Goal: Task Accomplishment & Management: Use online tool/utility

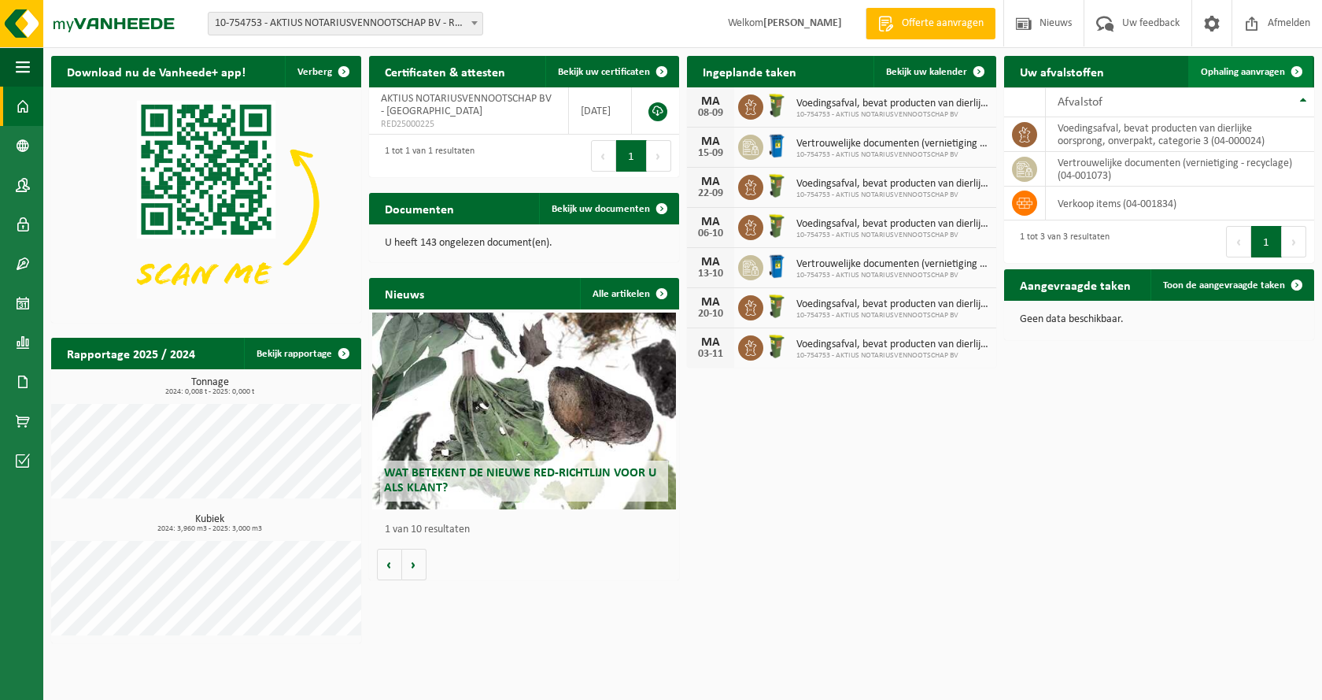
click at [1265, 72] on span "Ophaling aanvragen" at bounding box center [1243, 72] width 84 height 10
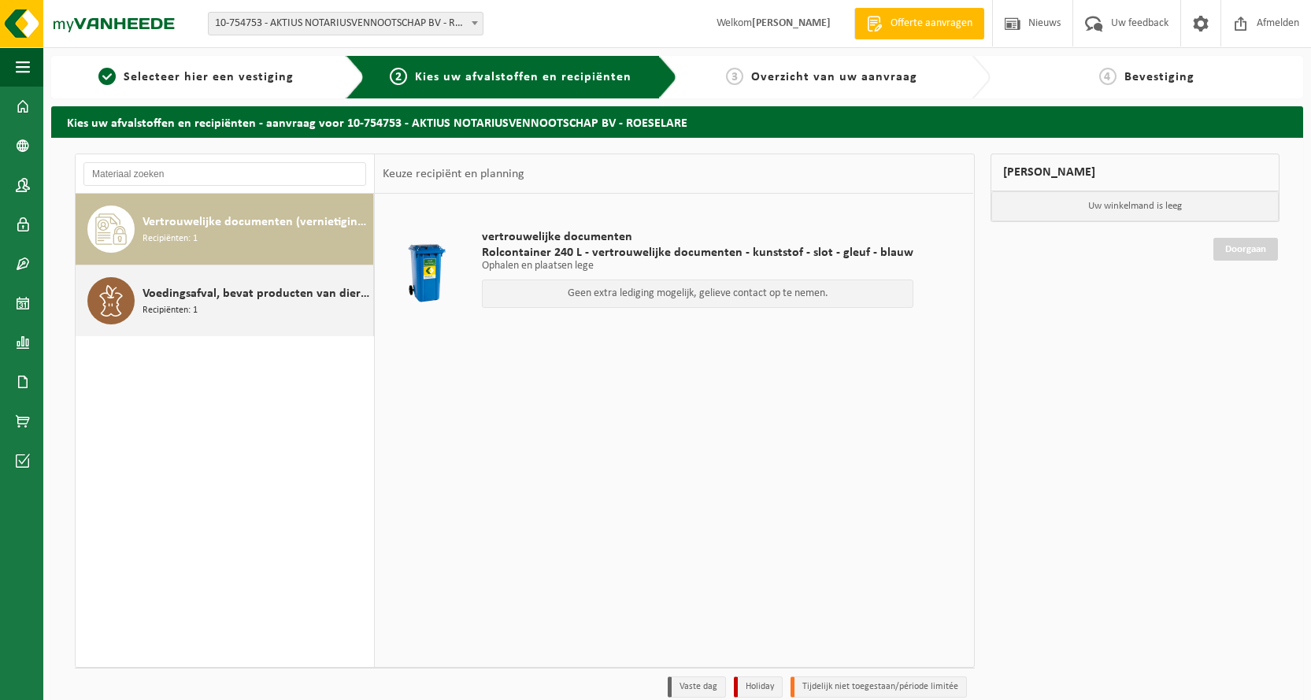
click at [222, 300] on span "Voedingsafval, bevat producten van dierlijke oorsprong, onverpakt, categorie 3" at bounding box center [255, 293] width 227 height 19
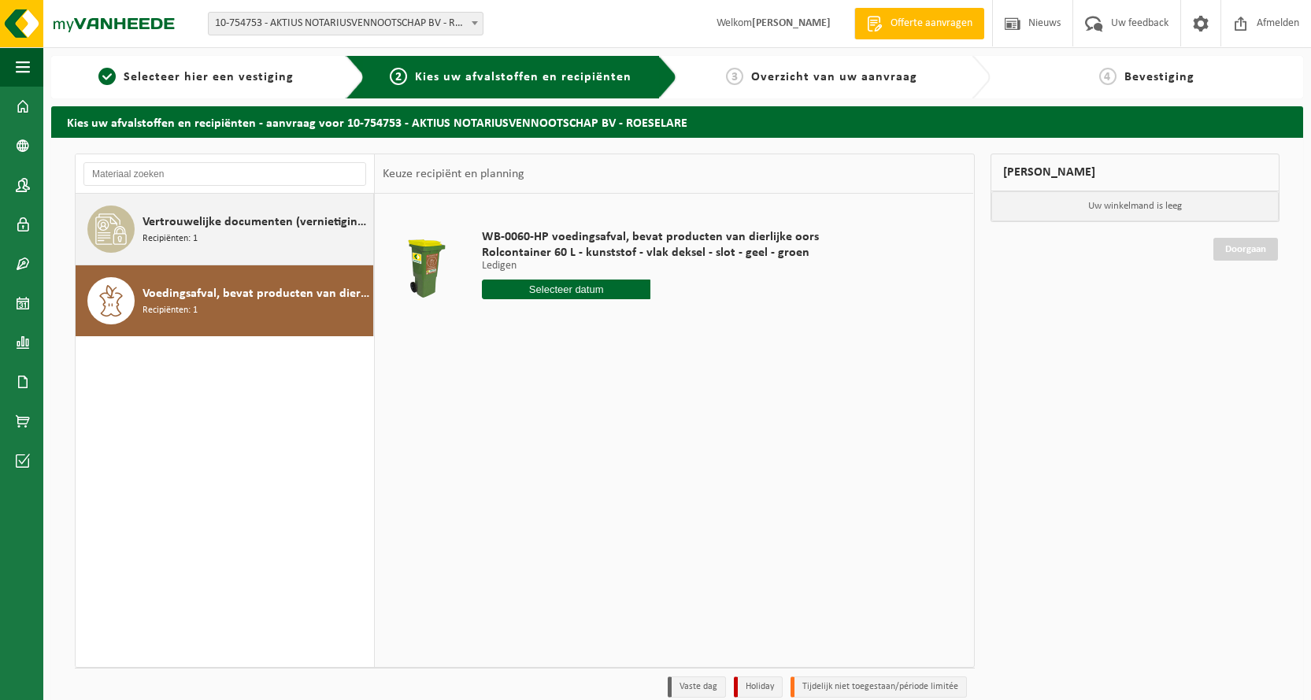
click at [198, 230] on span "Vertrouwelijke documenten (vernietiging - recyclage)" at bounding box center [255, 222] width 227 height 19
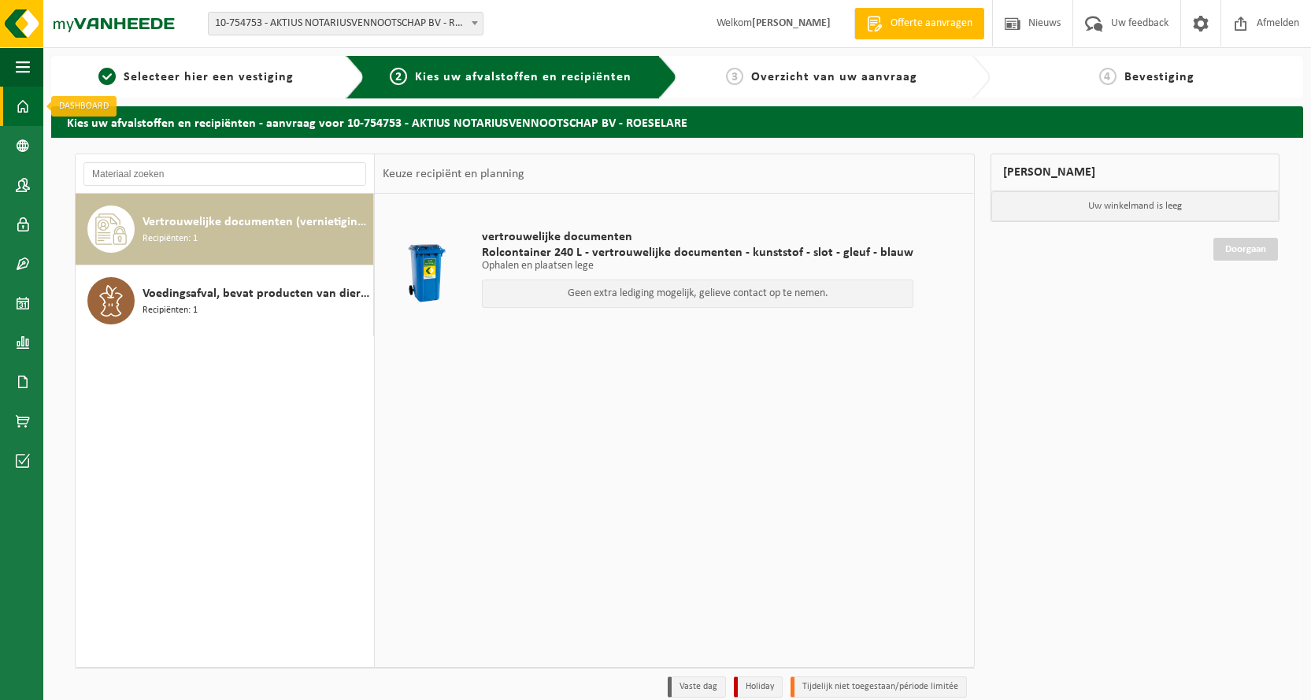
click at [26, 106] on span at bounding box center [23, 106] width 14 height 39
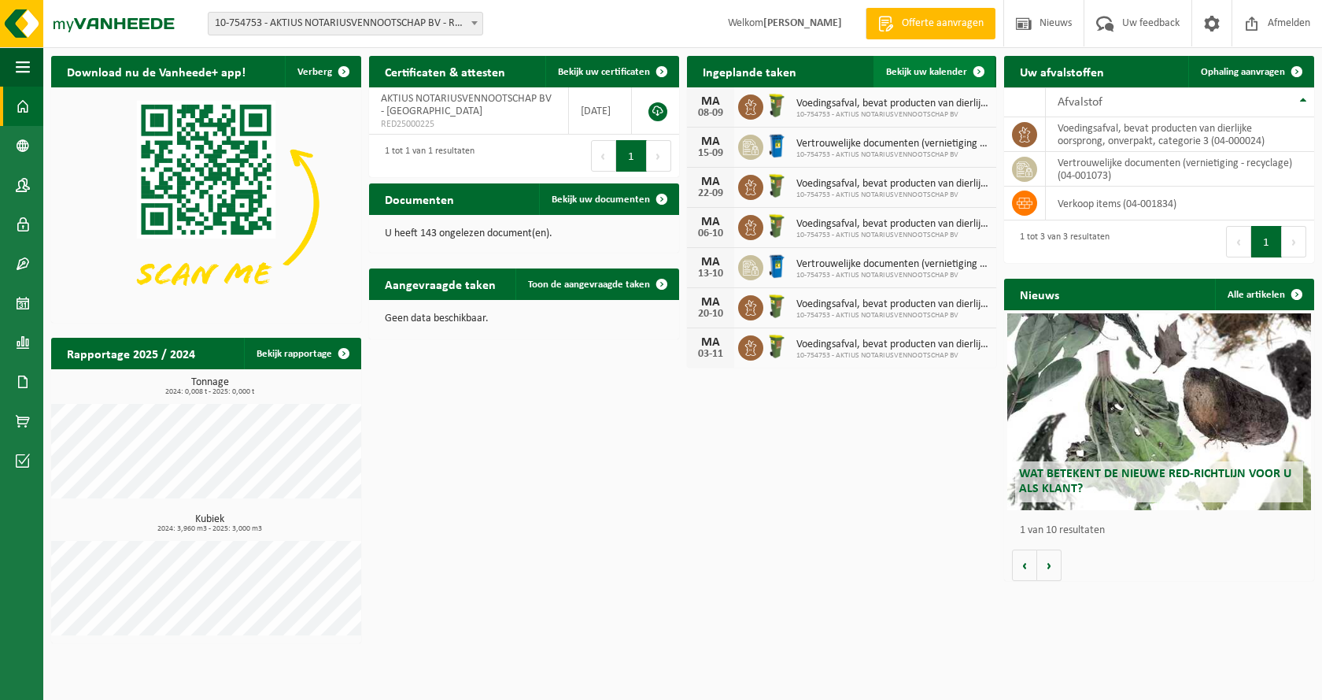
click at [950, 71] on span "Bekijk uw kalender" at bounding box center [926, 72] width 81 height 10
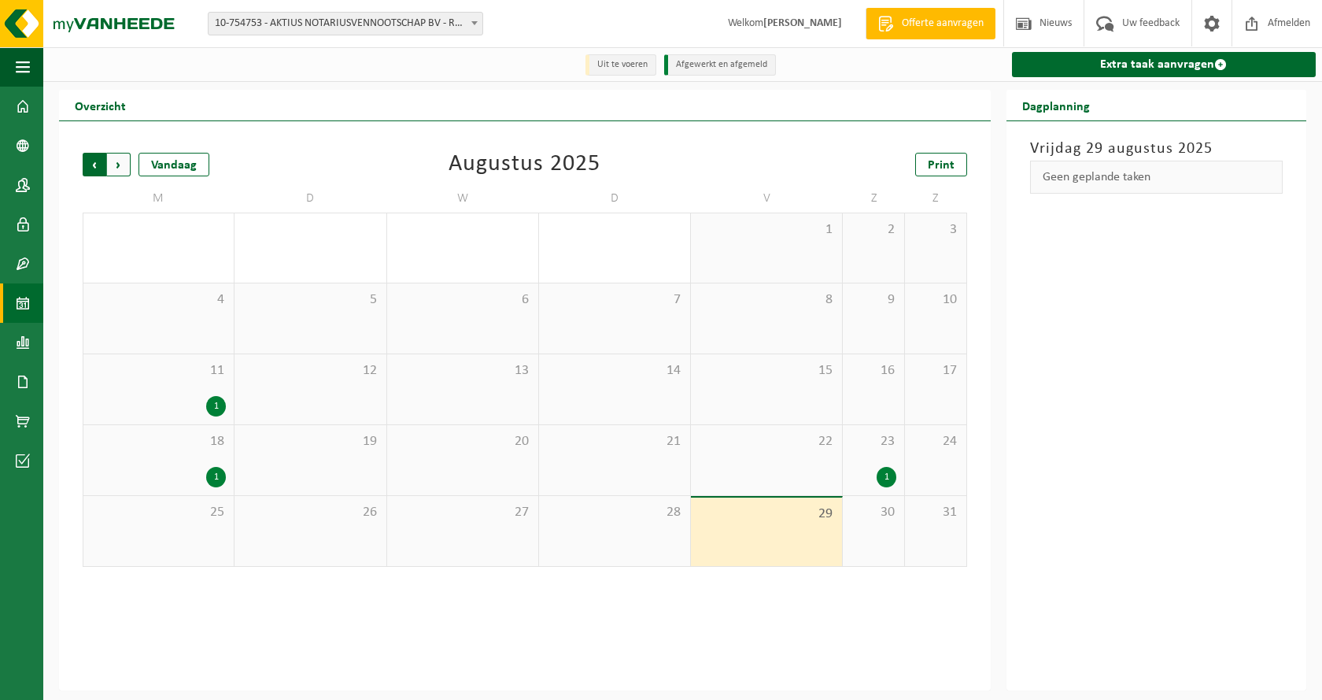
click at [113, 169] on span "Volgende" at bounding box center [119, 165] width 24 height 24
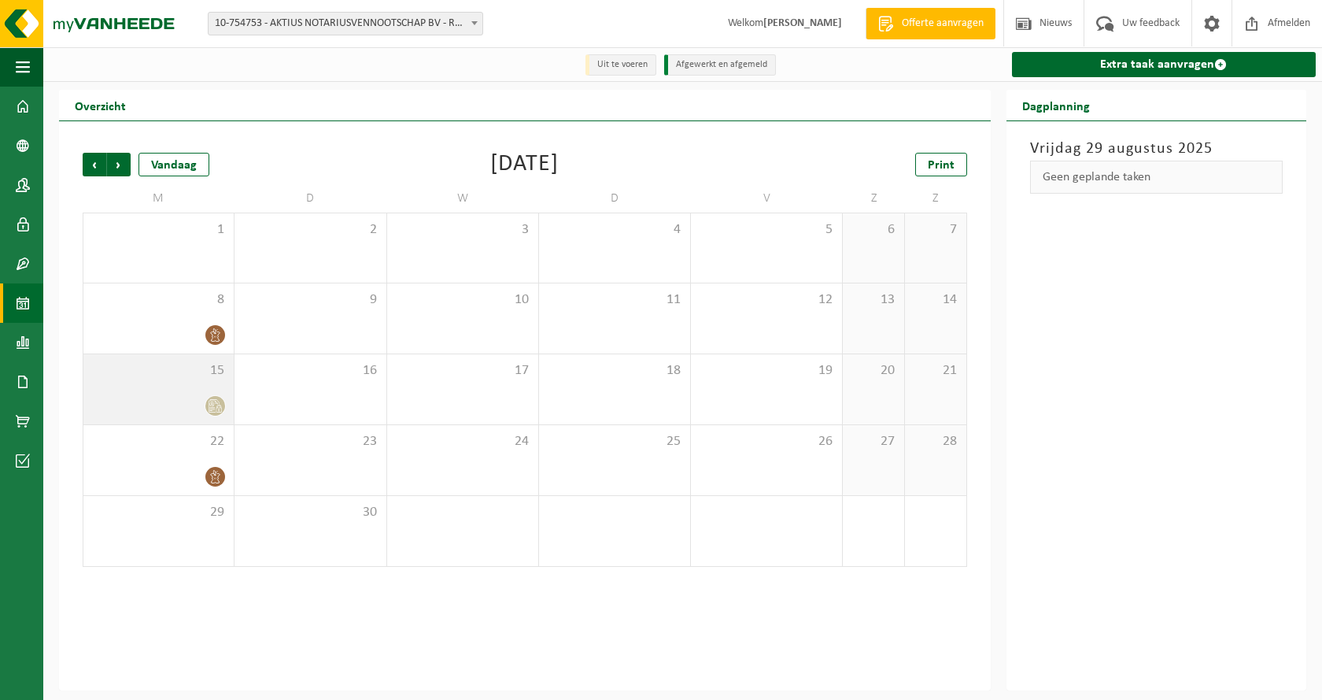
click at [205, 403] on div at bounding box center [215, 405] width 21 height 21
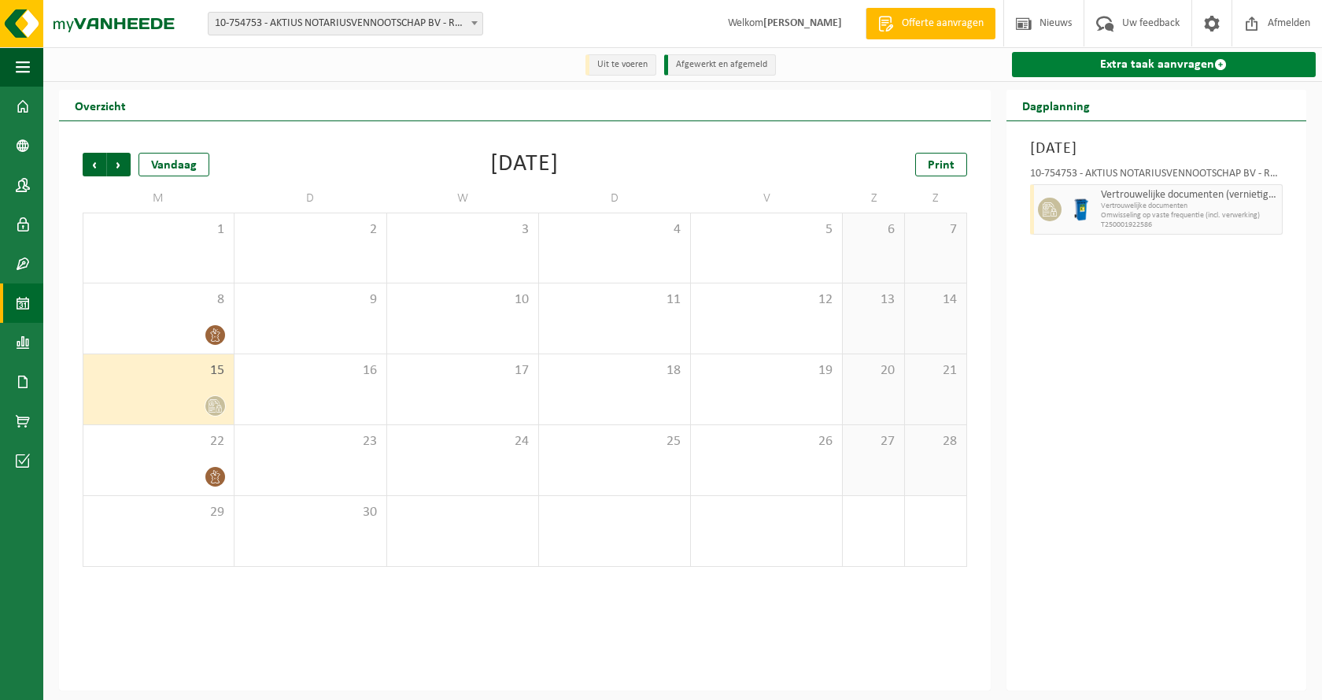
click at [1164, 64] on link "Extra taak aanvragen" at bounding box center [1164, 64] width 304 height 25
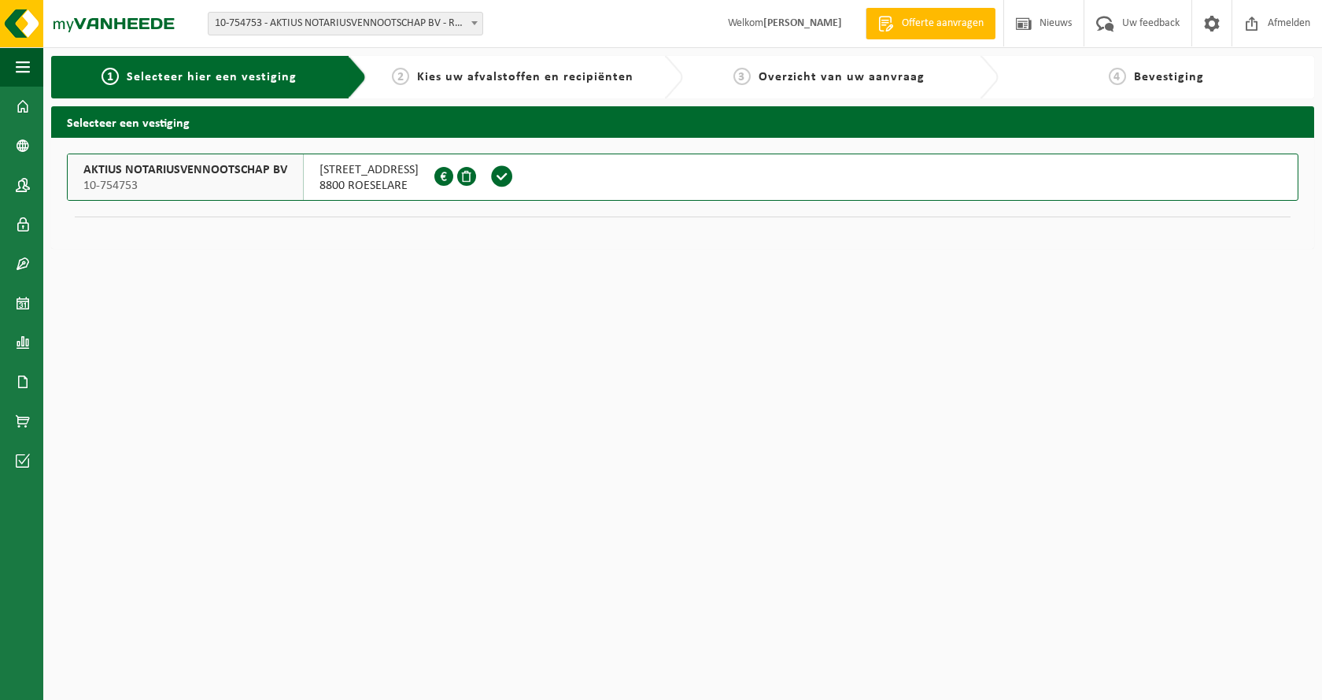
click at [490, 177] on span at bounding box center [502, 177] width 24 height 24
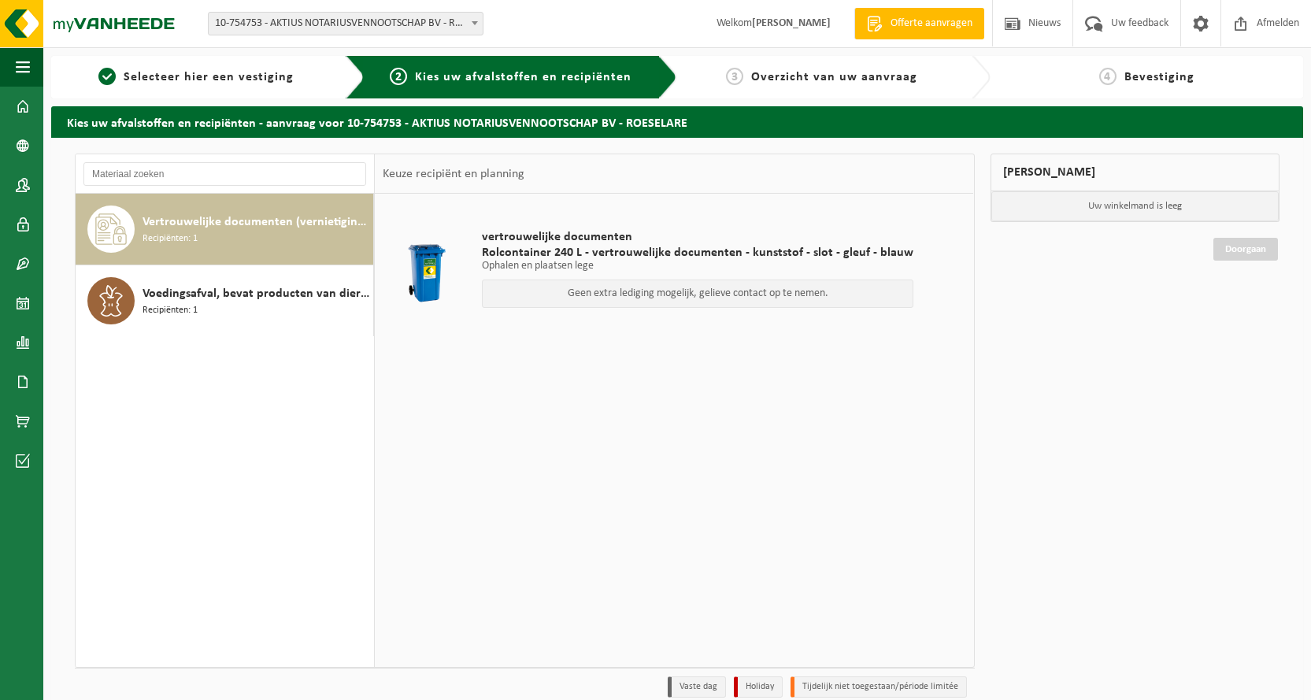
click at [456, 176] on div "Keuze recipiënt en planning" at bounding box center [453, 173] width 157 height 39
click at [557, 250] on span "Rolcontainer 240 L - vertrouwelijke documenten - kunststof - slot - gleuf - bla…" at bounding box center [697, 253] width 431 height 16
click at [417, 287] on div at bounding box center [427, 272] width 80 height 63
click at [417, 286] on div at bounding box center [427, 272] width 80 height 63
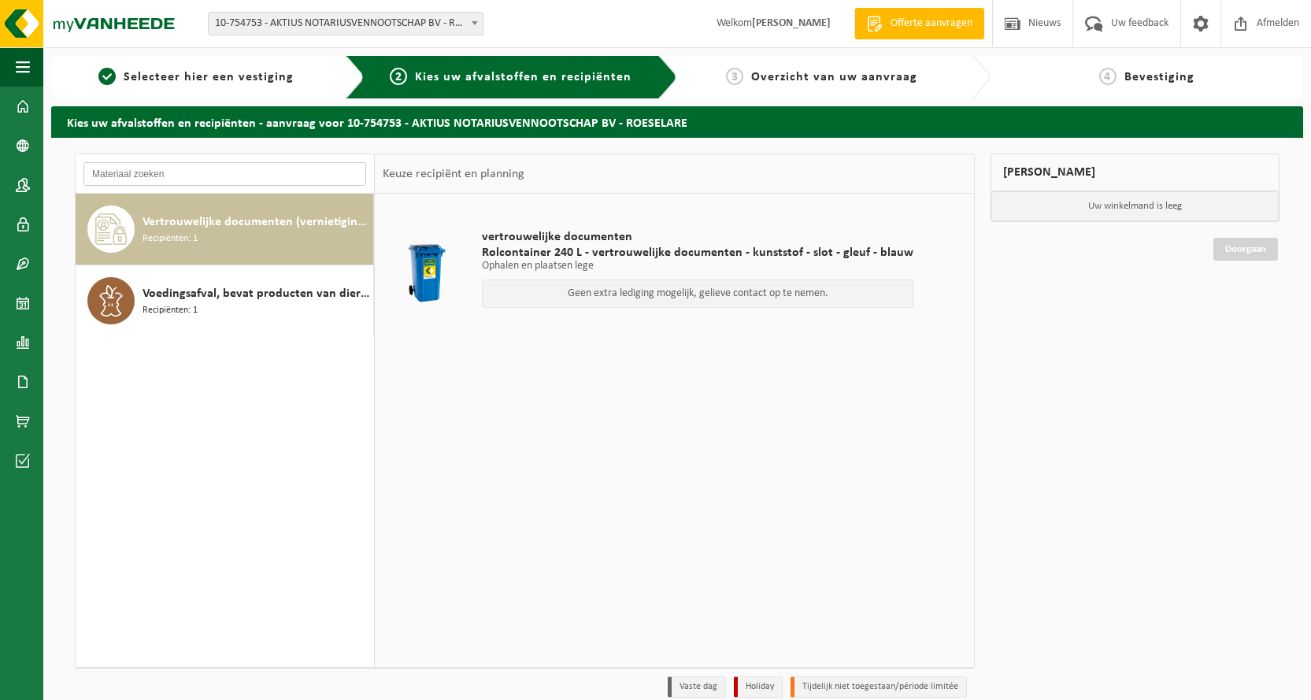
click at [168, 177] on input "text" at bounding box center [224, 174] width 283 height 24
drag, startPoint x: 104, startPoint y: 287, endPoint x: 124, endPoint y: 281, distance: 21.4
click at [108, 287] on icon at bounding box center [110, 300] width 31 height 31
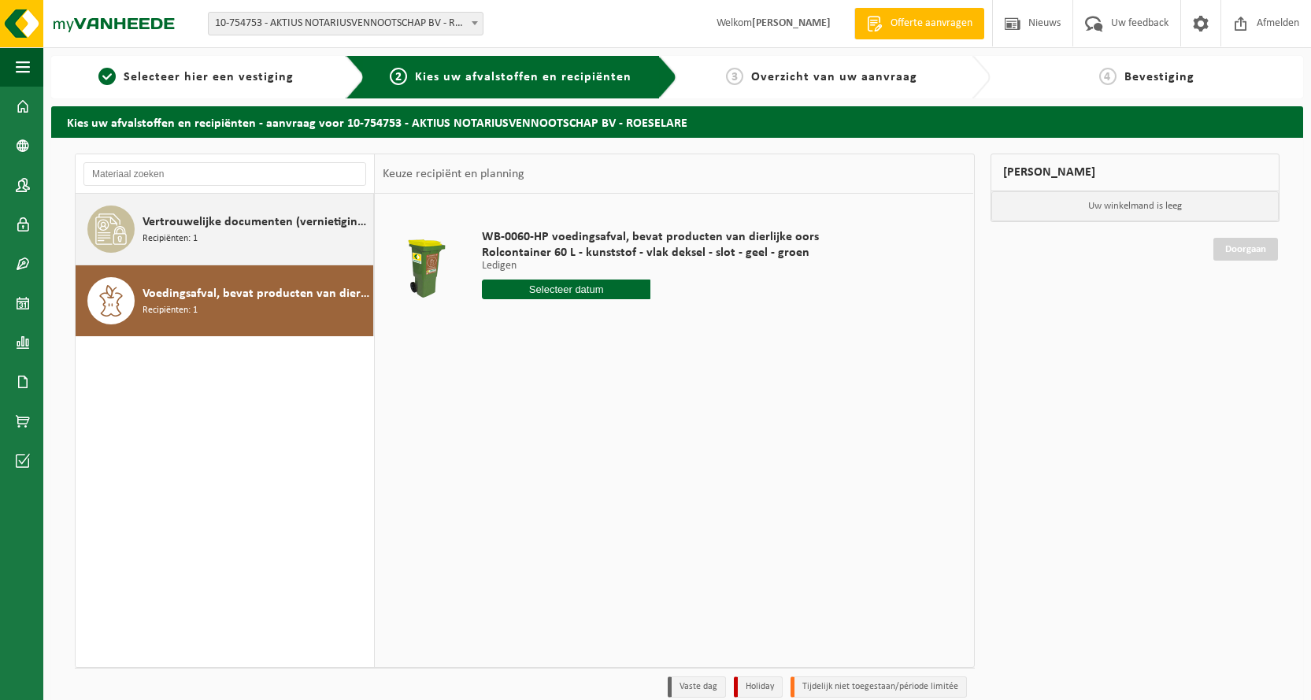
click at [141, 217] on div "Vertrouwelijke documenten (vernietiging - recyclage) Recipiënten: 1" at bounding box center [225, 229] width 298 height 71
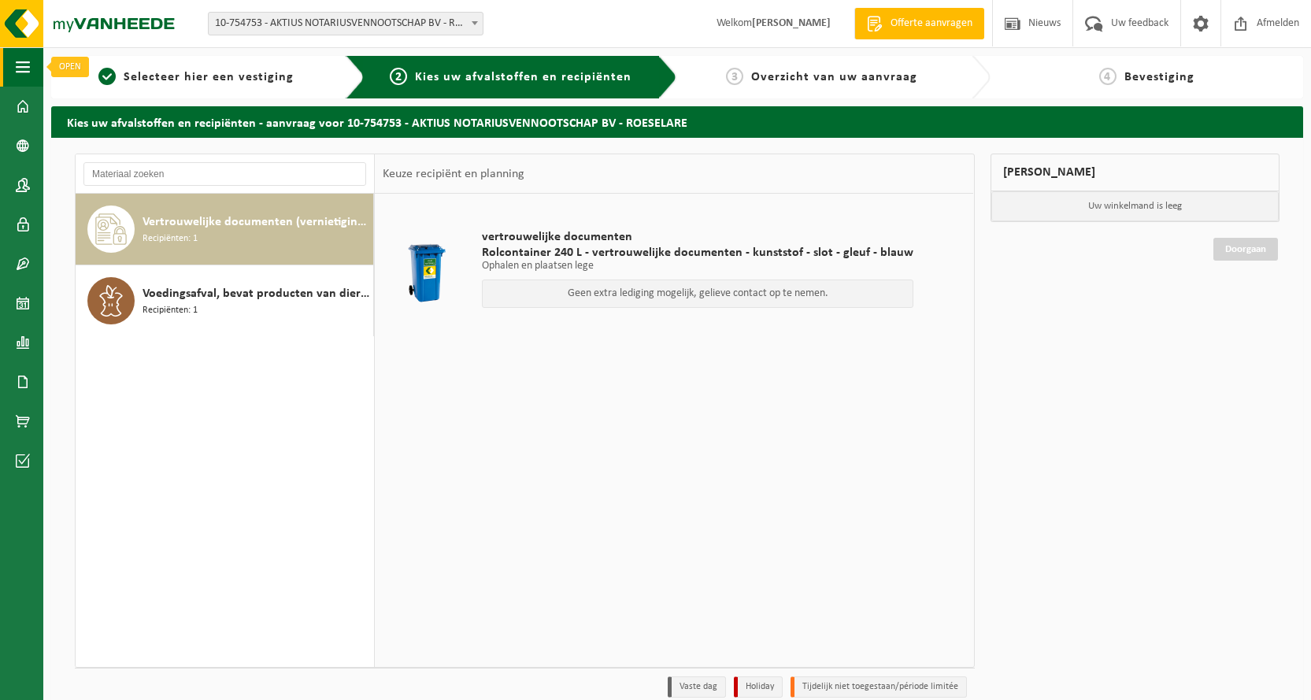
click at [17, 65] on span "button" at bounding box center [23, 66] width 14 height 39
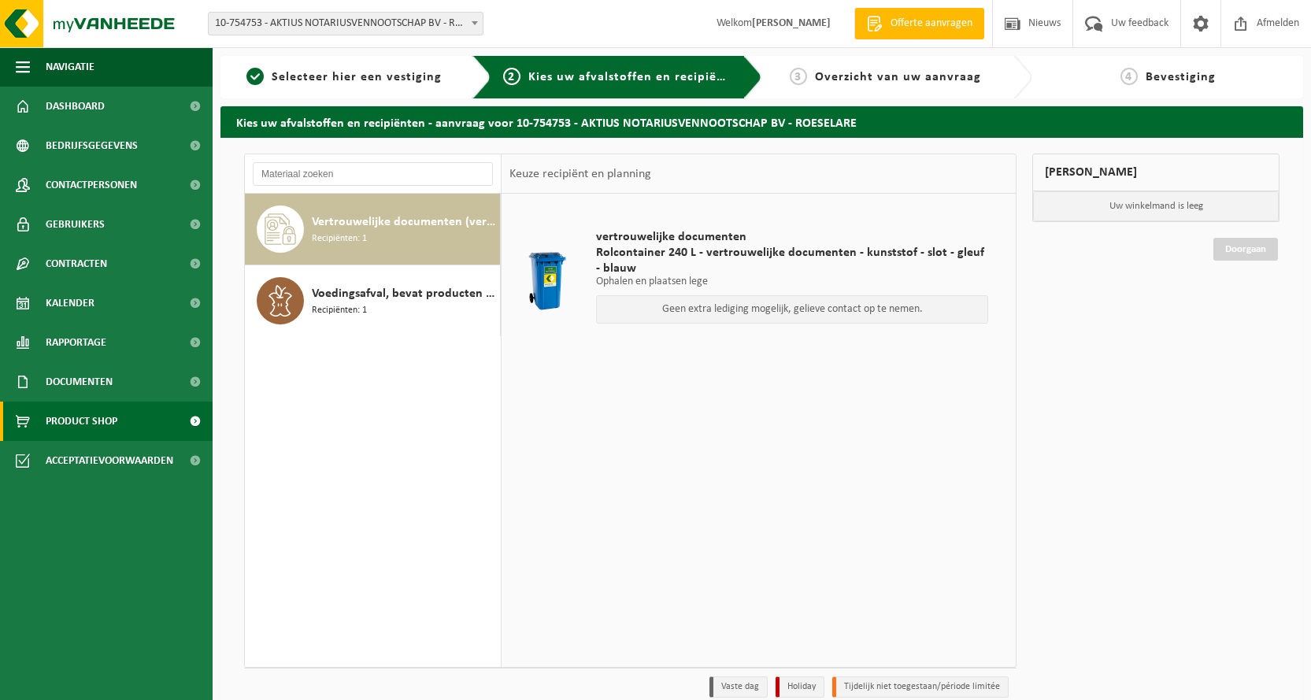
click at [115, 420] on span "Product Shop" at bounding box center [82, 420] width 72 height 39
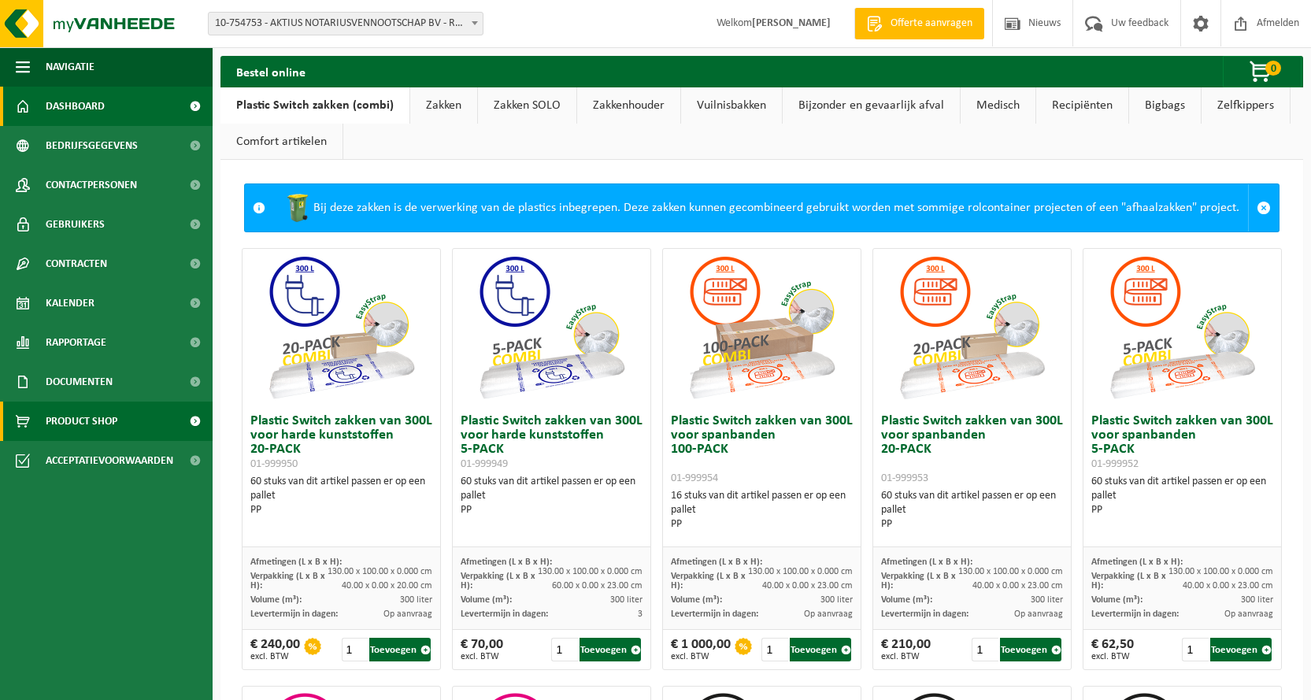
click at [96, 109] on span "Dashboard" at bounding box center [75, 106] width 59 height 39
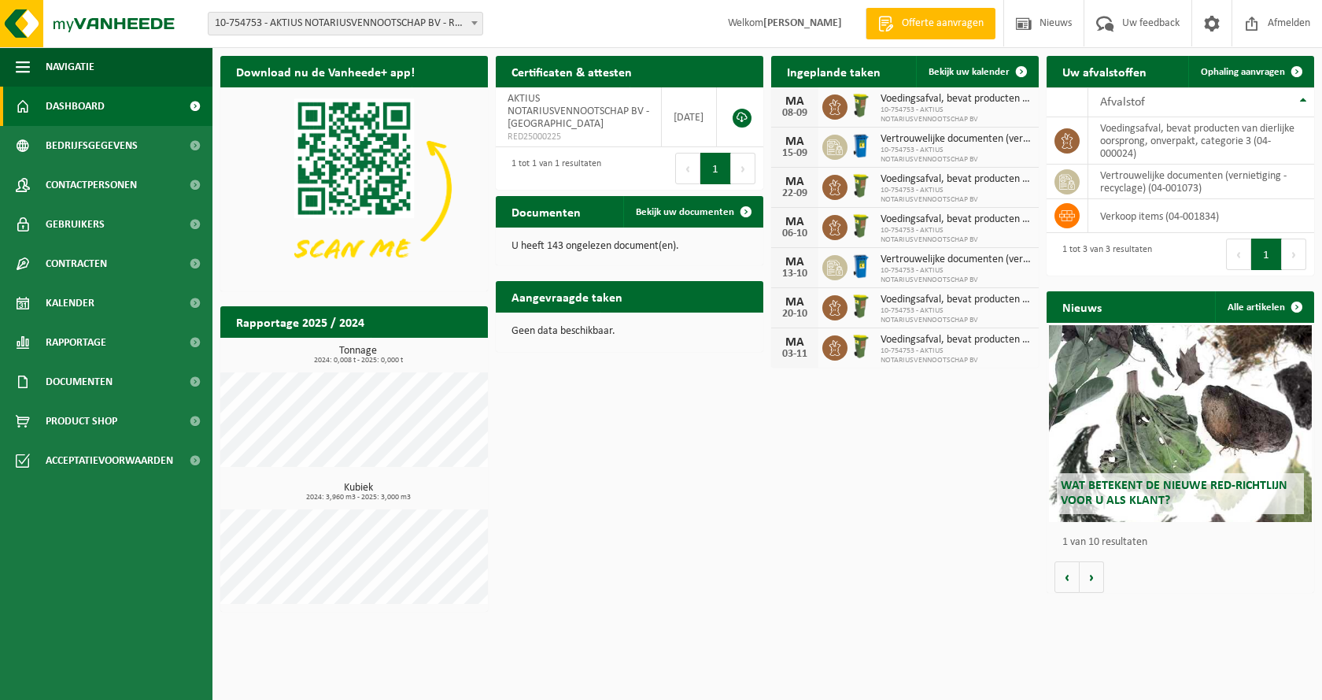
click at [560, 299] on h2 "Aangevraagde taken" at bounding box center [567, 296] width 142 height 31
click at [1153, 183] on td "vertrouwelijke documenten (vernietiging - recyclage) (04-001073)" at bounding box center [1202, 182] width 226 height 35
click at [1255, 67] on span "Ophaling aanvragen" at bounding box center [1243, 72] width 84 height 10
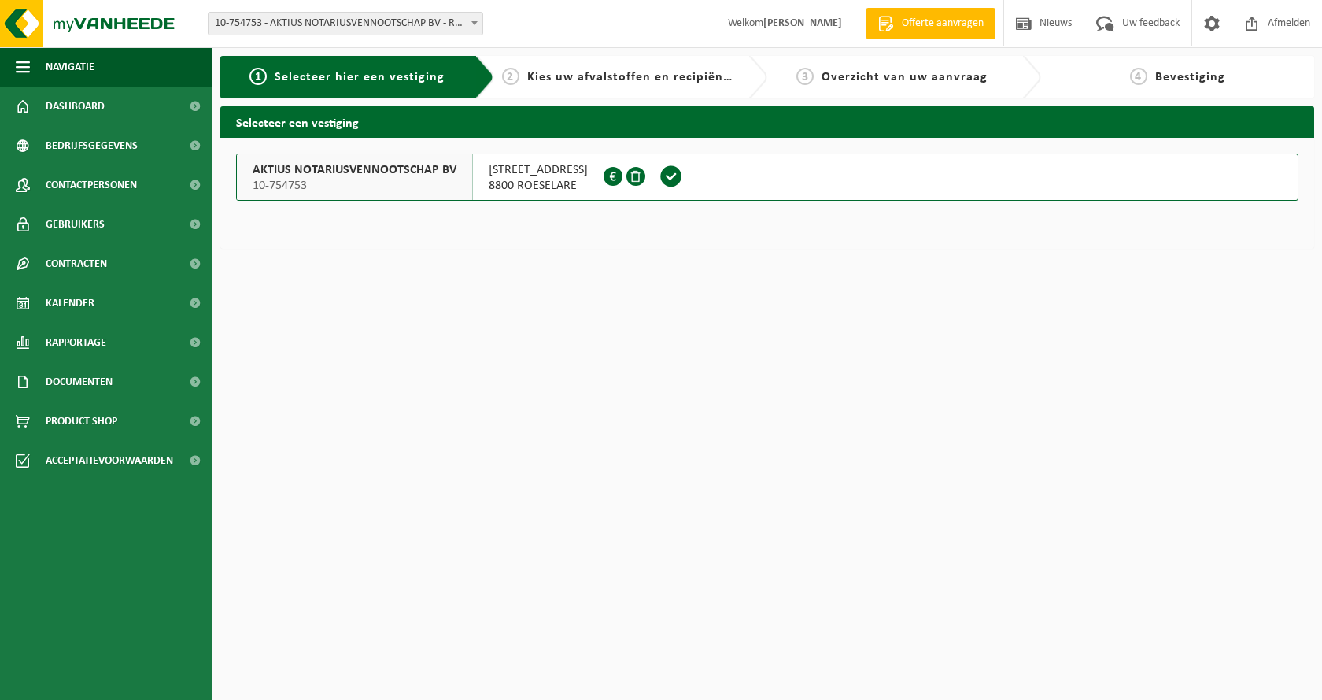
click at [660, 179] on span at bounding box center [672, 177] width 24 height 24
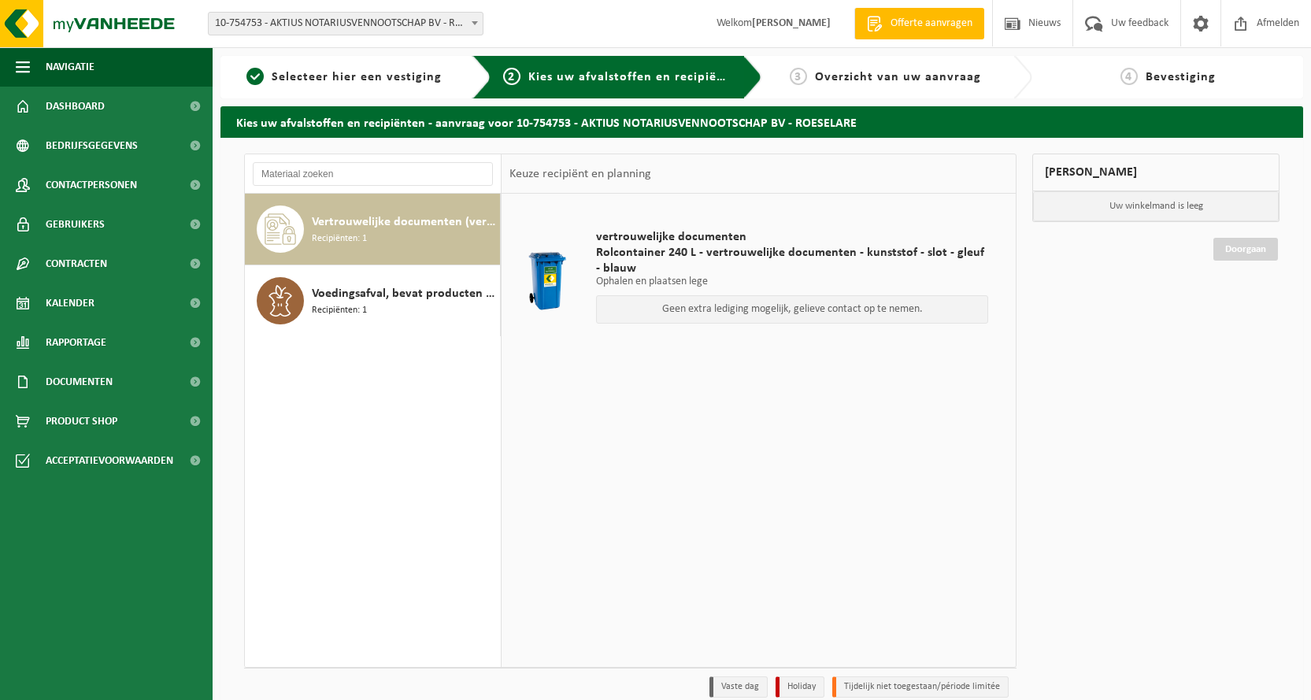
click at [802, 313] on p "Geen extra lediging mogelijk, gelieve contact op te nemen." at bounding box center [792, 309] width 375 height 11
click at [299, 315] on span at bounding box center [280, 300] width 47 height 47
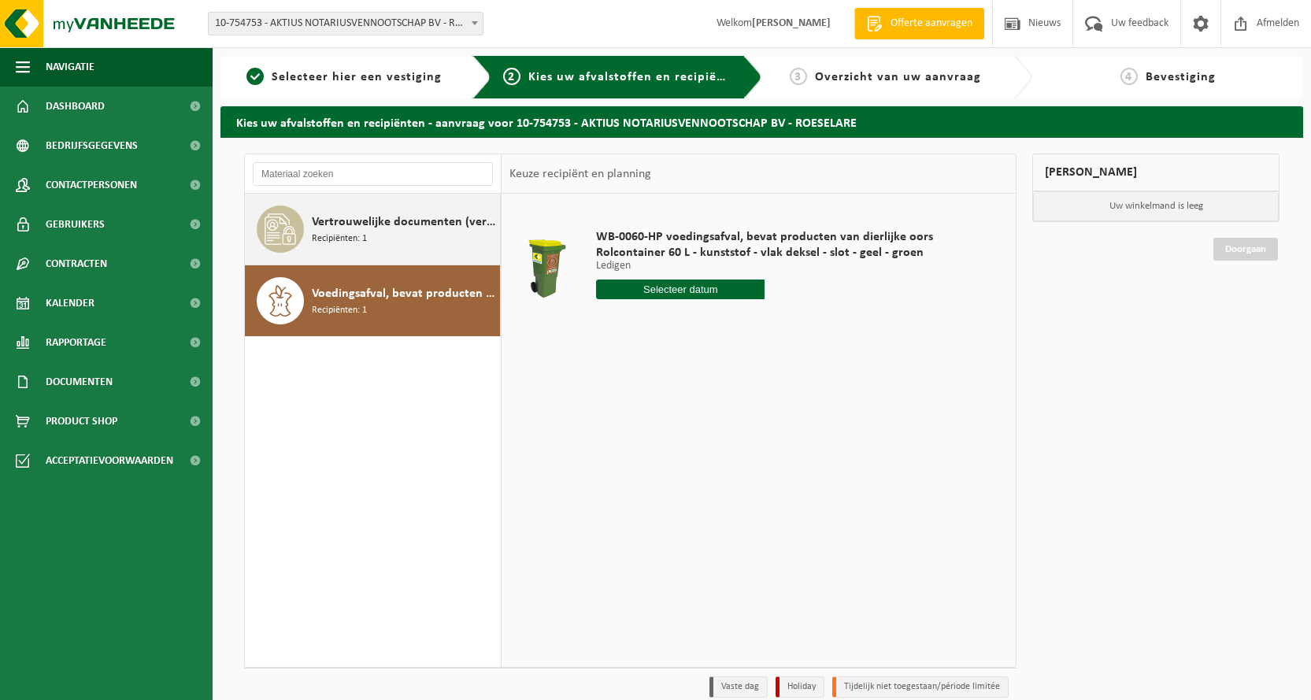
click at [446, 225] on span "Vertrouwelijke documenten (vernietiging - recyclage)" at bounding box center [404, 222] width 184 height 19
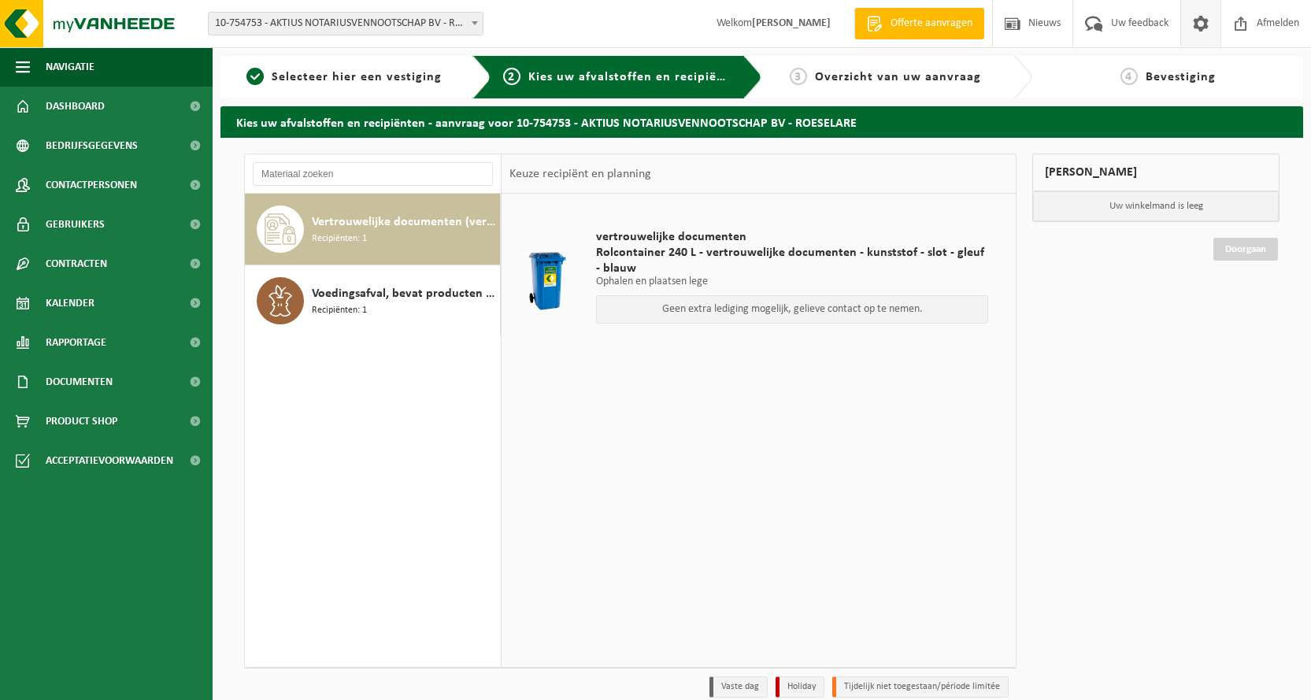
click at [1201, 23] on span at bounding box center [1201, 23] width 24 height 46
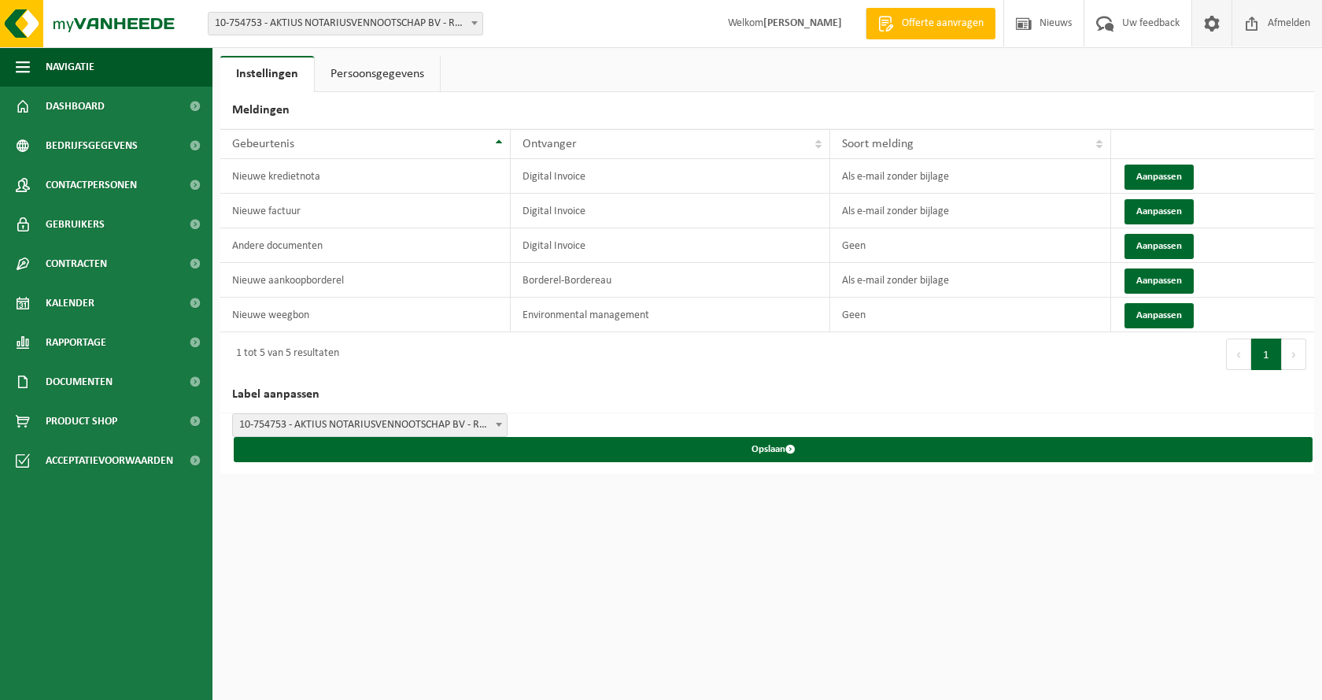
click at [1288, 18] on span "Afmelden" at bounding box center [1289, 23] width 50 height 46
